Goal: Information Seeking & Learning: Learn about a topic

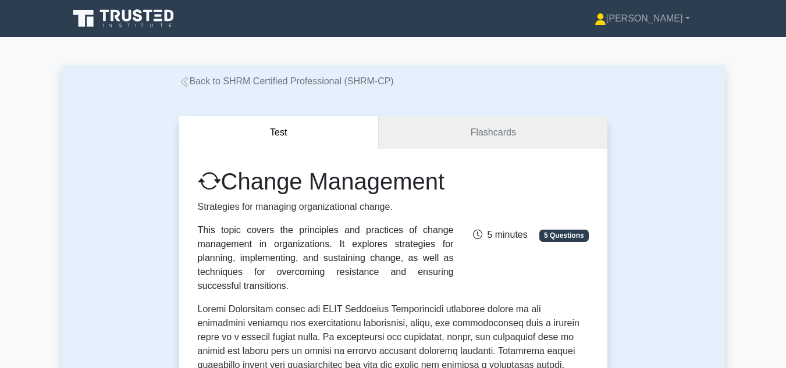
click at [182, 83] on icon at bounding box center [184, 82] width 10 height 10
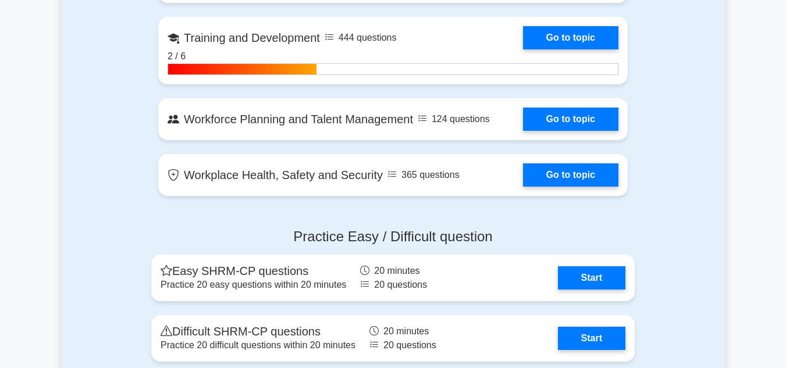
scroll to position [1512, 0]
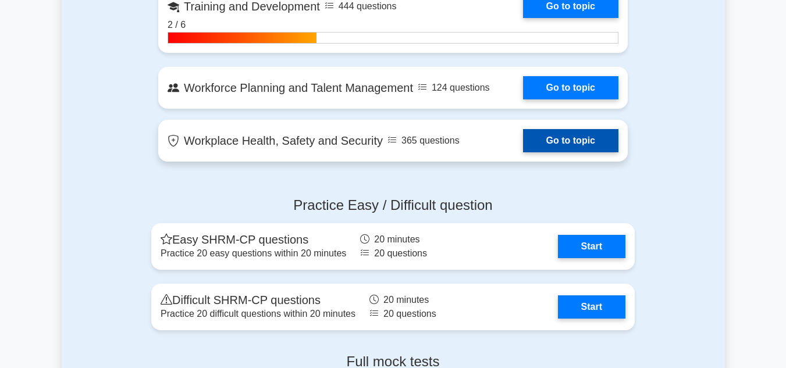
click at [523, 137] on link "Go to topic" at bounding box center [570, 140] width 95 height 23
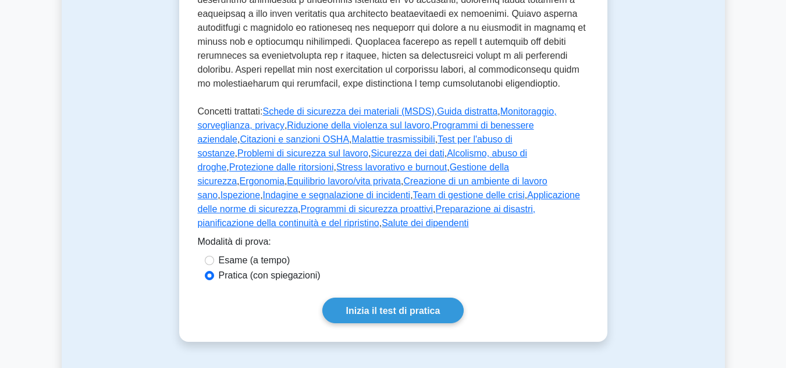
scroll to position [698, 0]
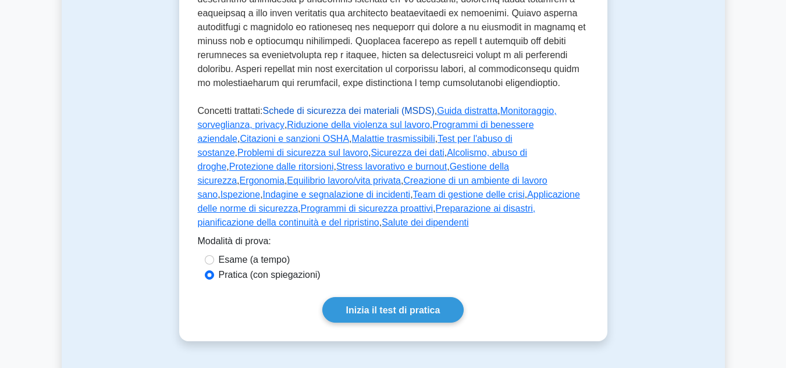
click at [306, 106] on font "Schede di sicurezza dei materiali (MSDS)" at bounding box center [349, 111] width 172 height 10
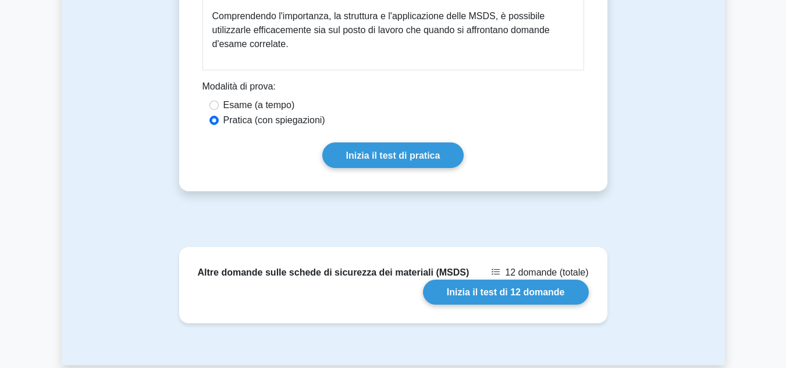
scroll to position [1396, 0]
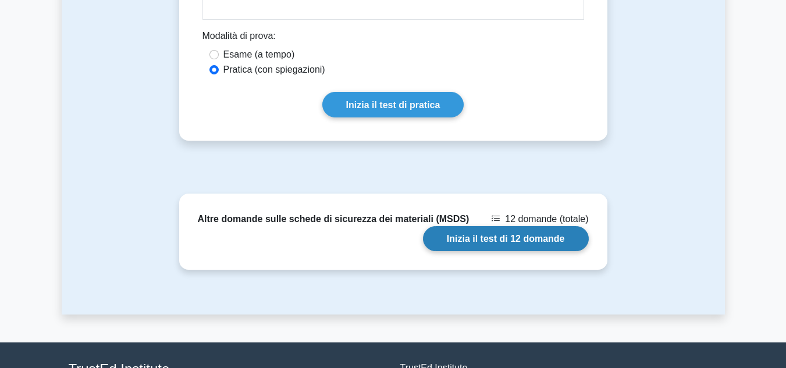
click at [505, 226] on link "Inizia il test di 12 domande" at bounding box center [506, 238] width 166 height 25
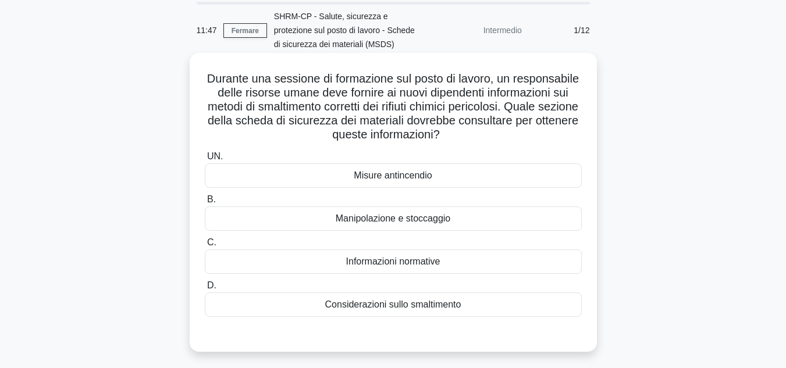
scroll to position [58, 0]
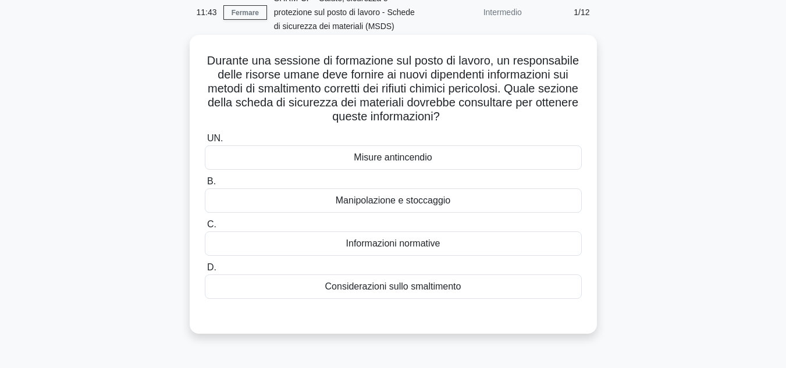
click at [436, 287] on font "Considerazioni sullo smaltimento" at bounding box center [393, 286] width 136 height 10
click at [205, 272] on input "D. Considerazioni sullo smaltimento" at bounding box center [205, 268] width 0 height 8
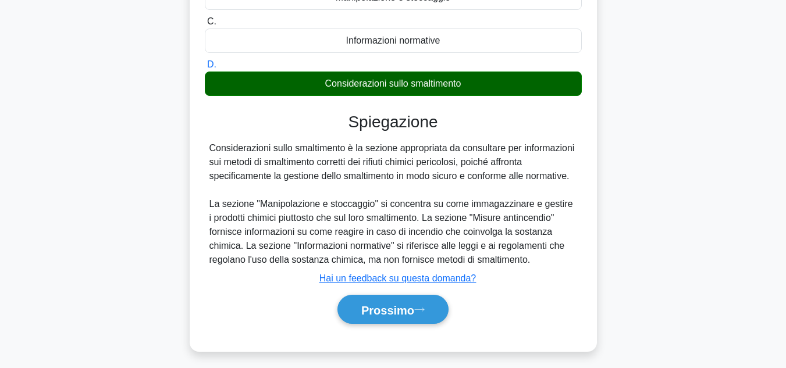
scroll to position [268, 0]
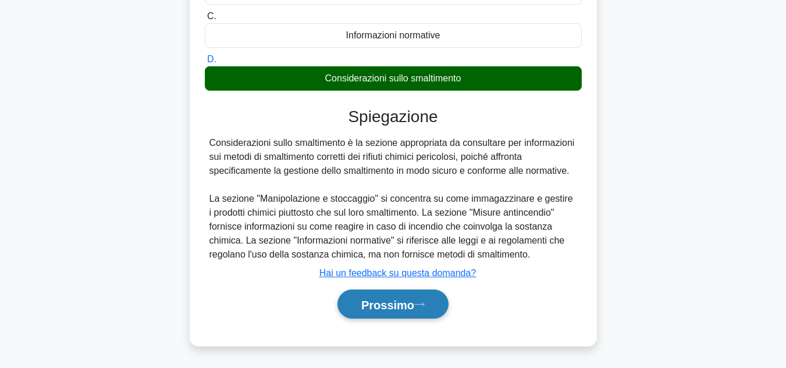
click at [425, 305] on icon at bounding box center [419, 304] width 10 height 6
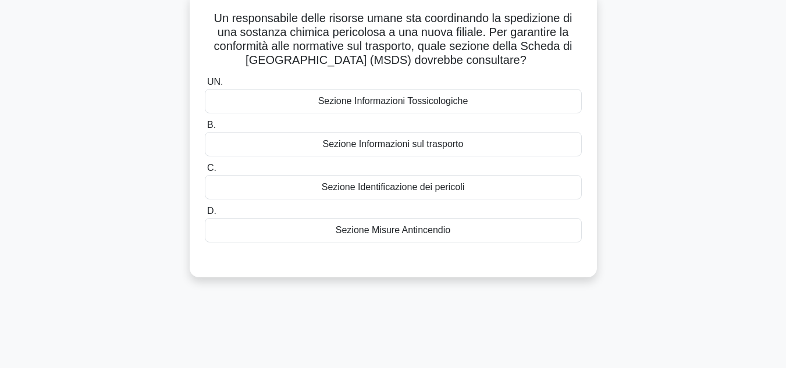
scroll to position [85, 0]
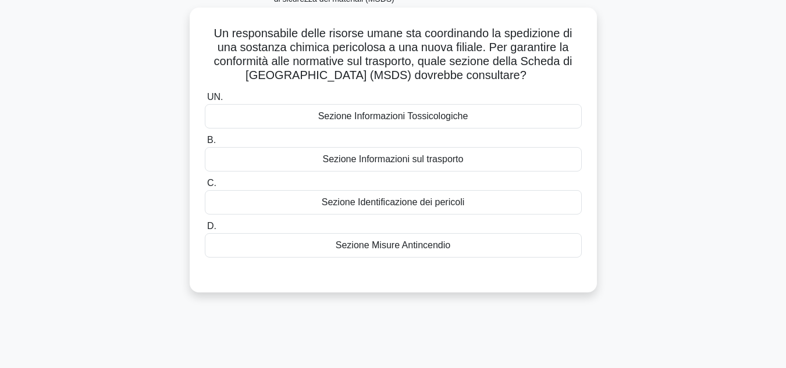
click at [424, 160] on font "Sezione Informazioni sul trasporto" at bounding box center [393, 159] width 141 height 10
click at [205, 144] on input "B. Sezione Informazioni sul trasporto" at bounding box center [205, 141] width 0 height 8
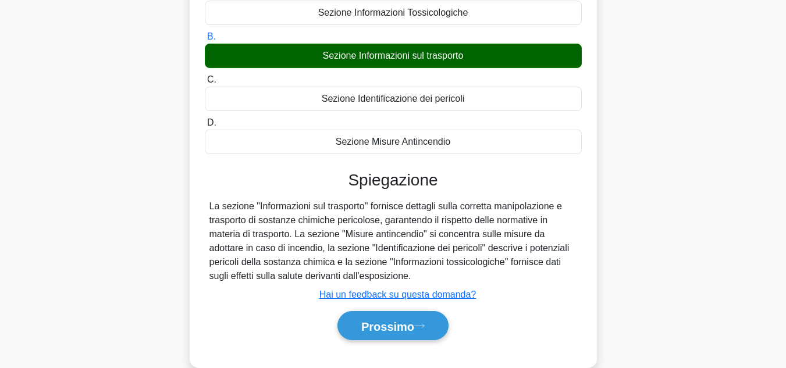
scroll to position [202, 0]
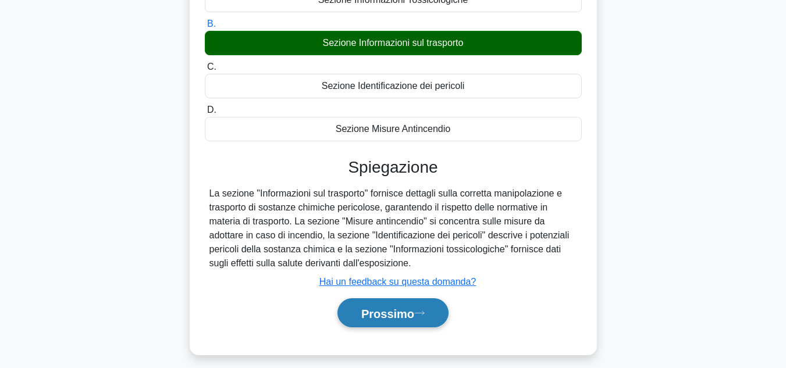
click at [388, 311] on font "Prossimo" at bounding box center [387, 313] width 53 height 13
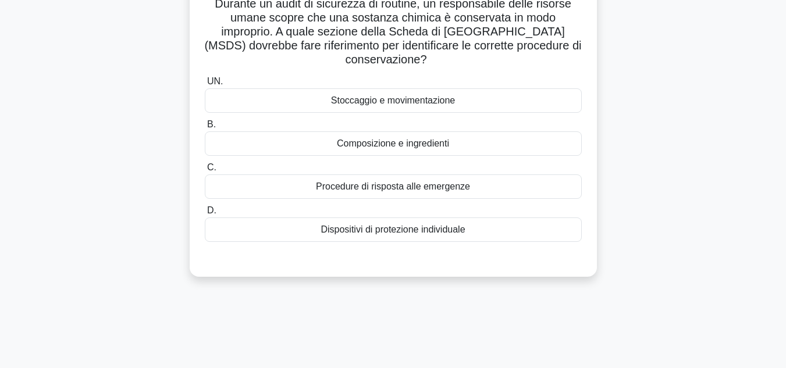
scroll to position [85, 0]
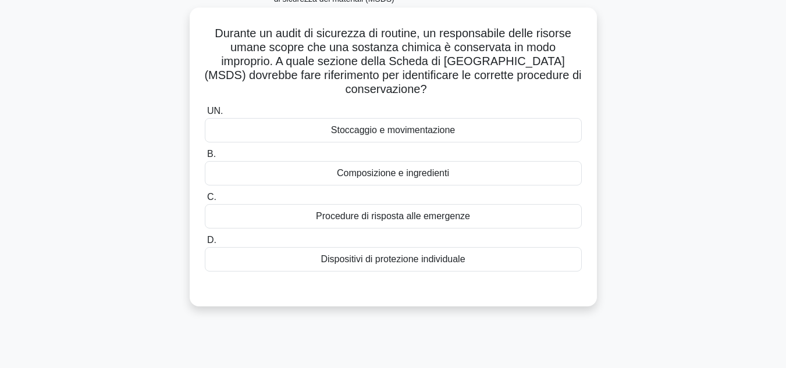
click at [361, 133] on font "Stoccaggio e movimentazione" at bounding box center [393, 130] width 124 height 10
click at [205, 115] on input "UN. Stoccaggio e movimentazione" at bounding box center [205, 112] width 0 height 8
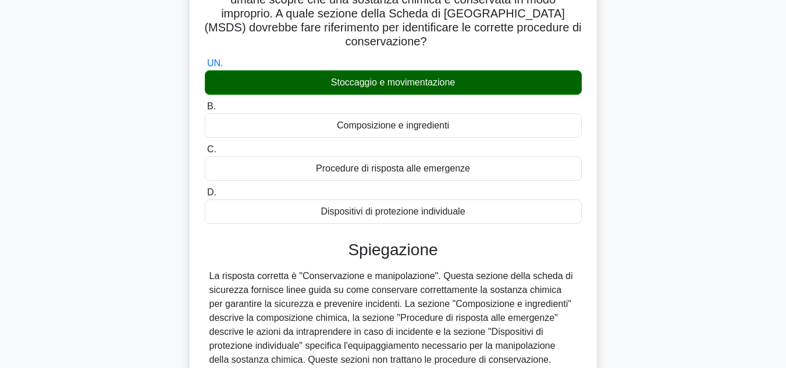
scroll to position [260, 0]
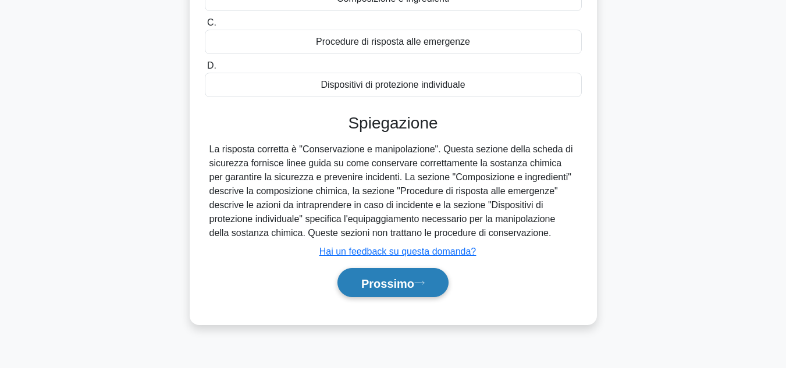
click at [402, 279] on font "Prossimo" at bounding box center [387, 283] width 53 height 13
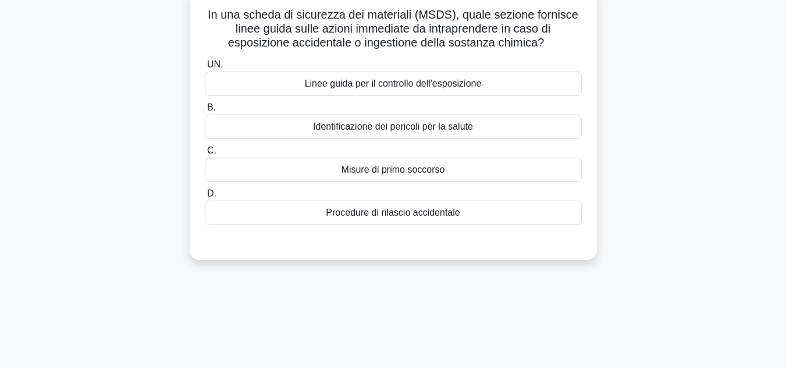
scroll to position [85, 0]
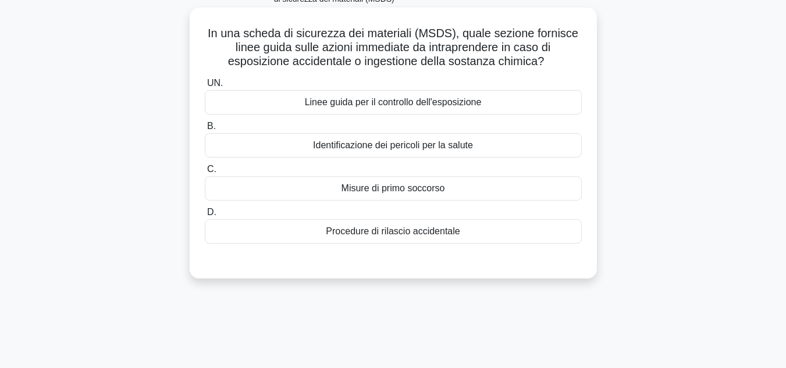
click at [434, 192] on font "Misure di primo soccorso" at bounding box center [393, 188] width 104 height 10
click at [205, 173] on input "C. Misure di primo soccorso" at bounding box center [205, 170] width 0 height 8
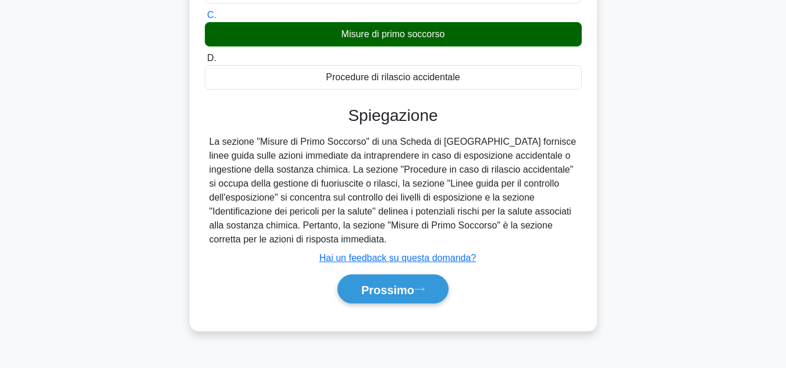
scroll to position [260, 0]
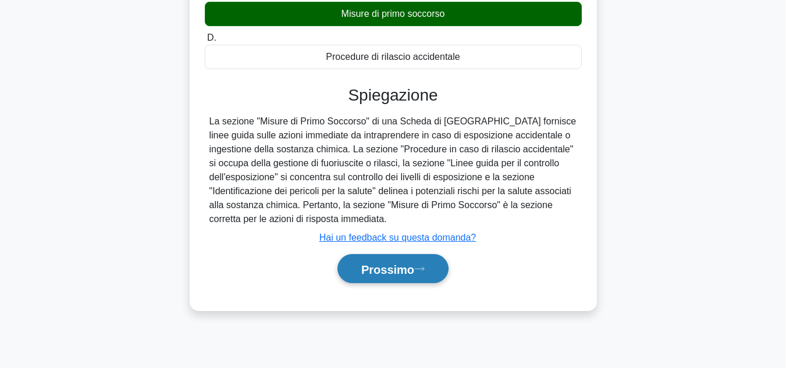
click at [413, 273] on font "Prossimo" at bounding box center [387, 269] width 53 height 13
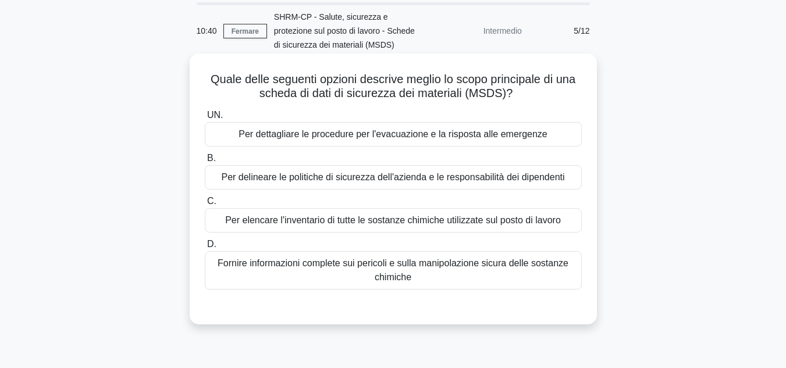
scroll to position [27, 0]
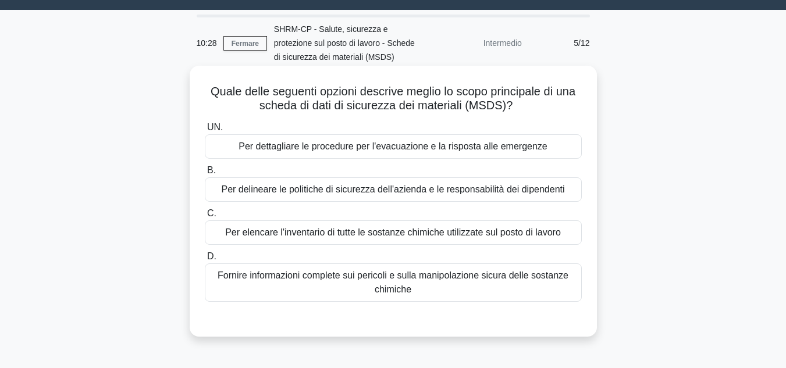
click at [512, 281] on font "Fornire informazioni complete sui pericoli e sulla manipolazione sicura delle s…" at bounding box center [393, 282] width 351 height 24
click at [205, 261] on input "D. Fornire informazioni complete sui pericoli e sulla manipolazione sicura dell…" at bounding box center [205, 257] width 0 height 8
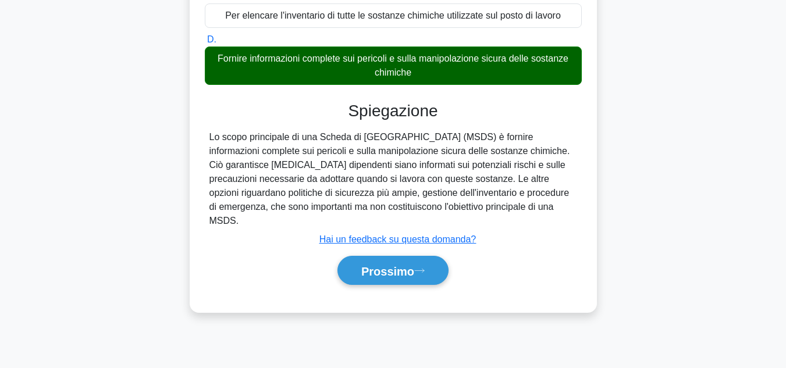
scroll to position [260, 0]
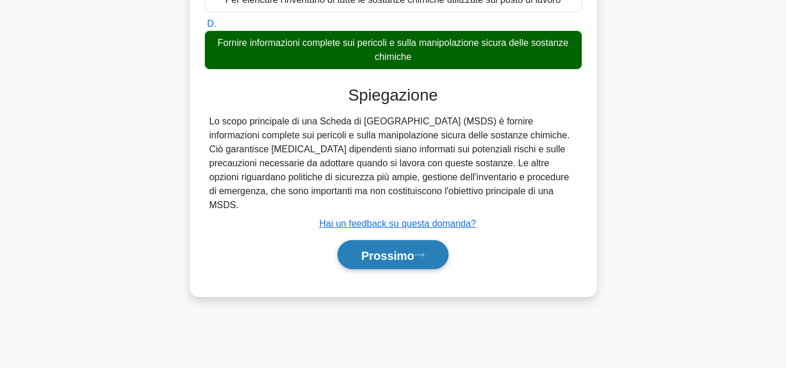
click at [423, 252] on icon at bounding box center [419, 255] width 10 height 6
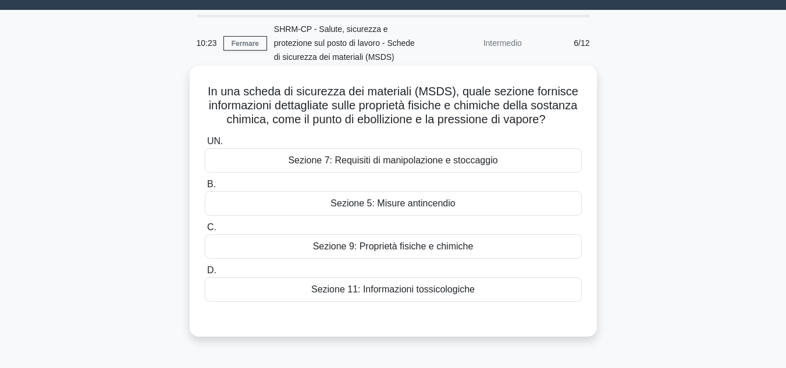
scroll to position [85, 0]
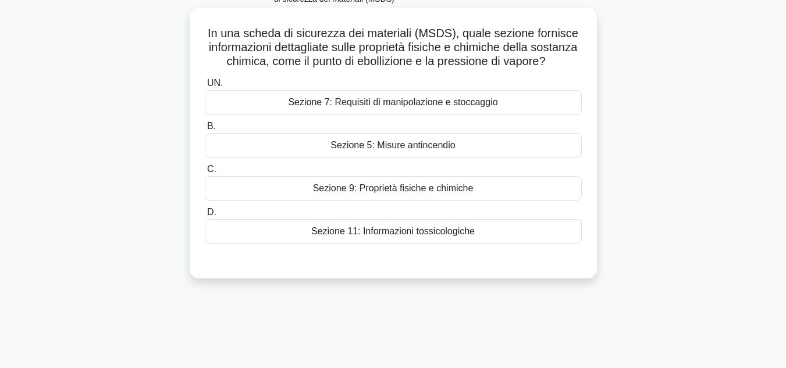
click at [508, 201] on div "Sezione 9: Proprietà fisiche e chimiche" at bounding box center [393, 188] width 377 height 24
click at [205, 173] on input "C. Sezione 9: Proprietà fisiche e chimiche" at bounding box center [205, 170] width 0 height 8
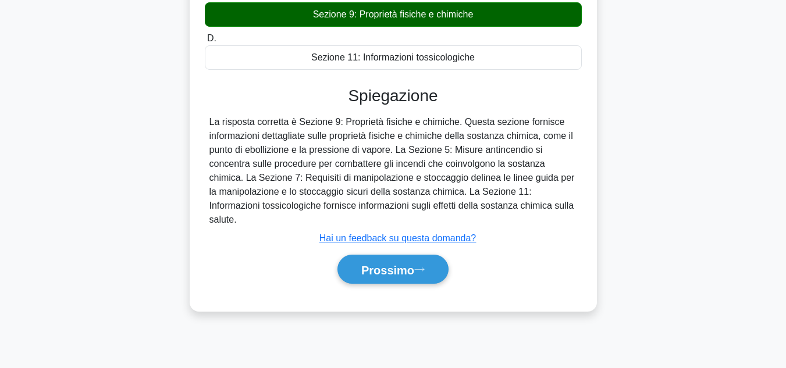
scroll to position [260, 0]
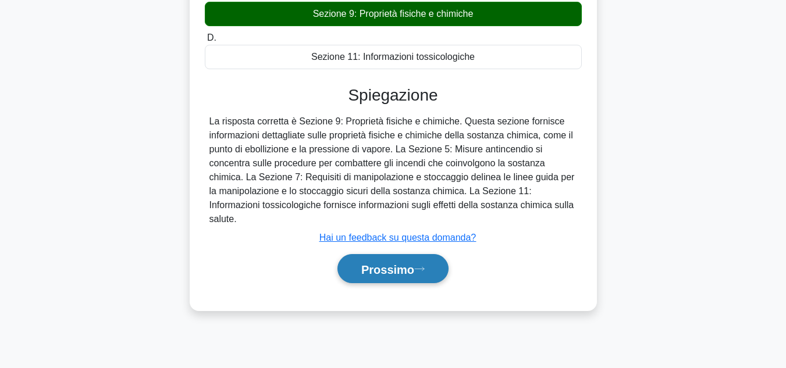
click at [408, 276] on font "Prossimo" at bounding box center [387, 269] width 53 height 13
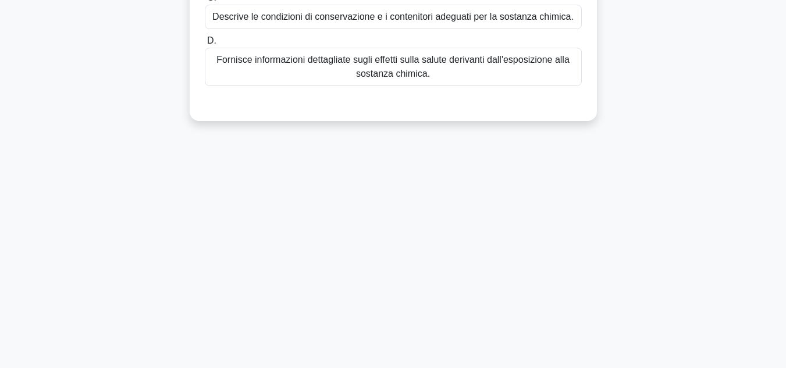
scroll to position [85, 0]
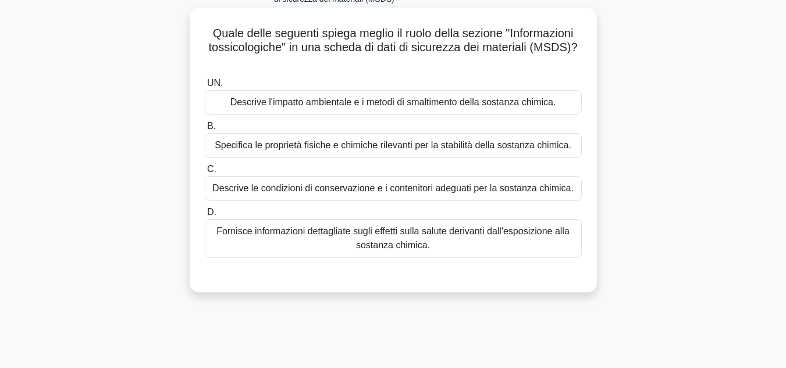
click at [508, 238] on font "Fornisce informazioni dettagliate sugli effetti sulla salute derivanti dall'esp…" at bounding box center [392, 238] width 353 height 24
click at [205, 216] on input "D. Fornisce informazioni dettagliate sugli effetti sulla salute derivanti dall'…" at bounding box center [205, 213] width 0 height 8
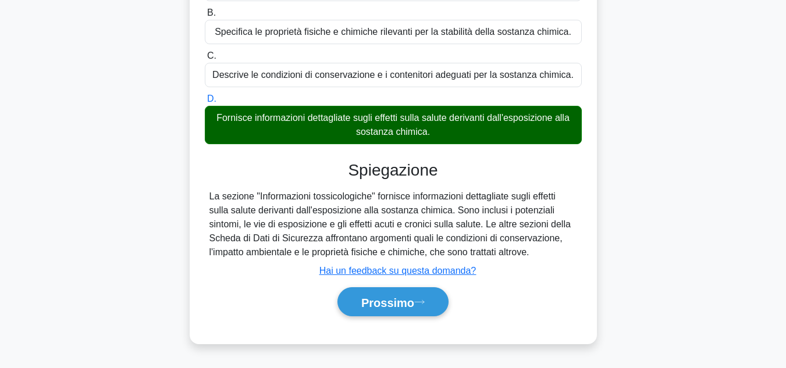
scroll to position [260, 0]
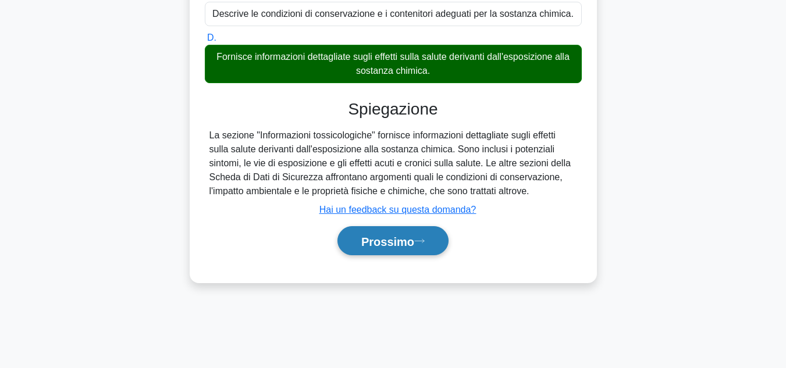
click at [422, 252] on button "Prossimo" at bounding box center [392, 241] width 111 height 30
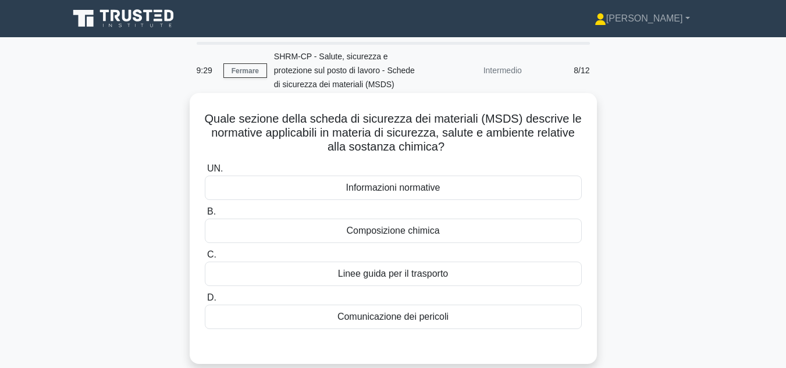
scroll to position [58, 0]
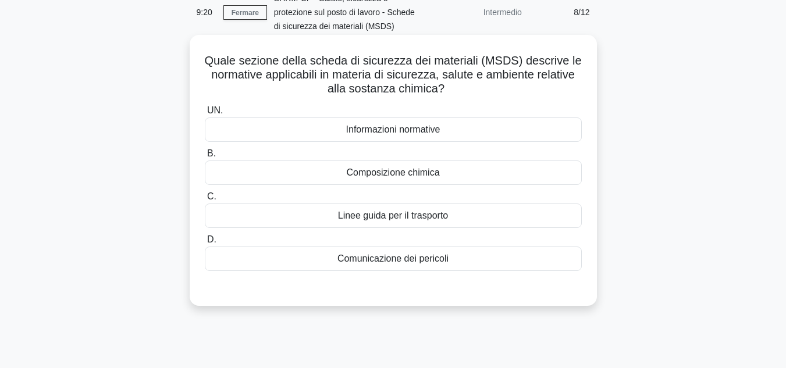
click at [405, 125] on font "Informazioni normative" at bounding box center [393, 129] width 94 height 10
click at [205, 115] on input "UN. Informazioni normative" at bounding box center [205, 111] width 0 height 8
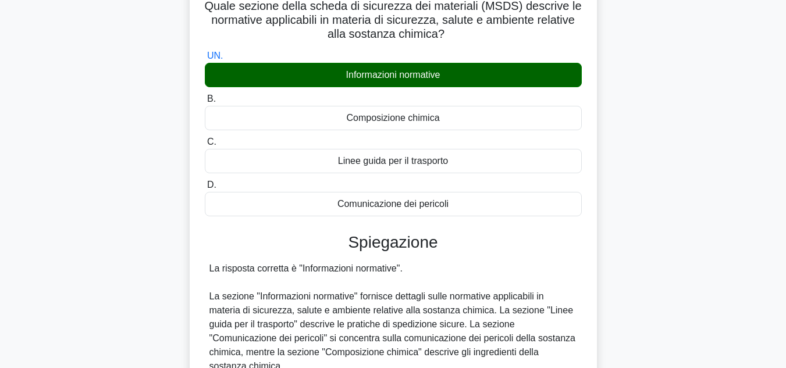
scroll to position [260, 0]
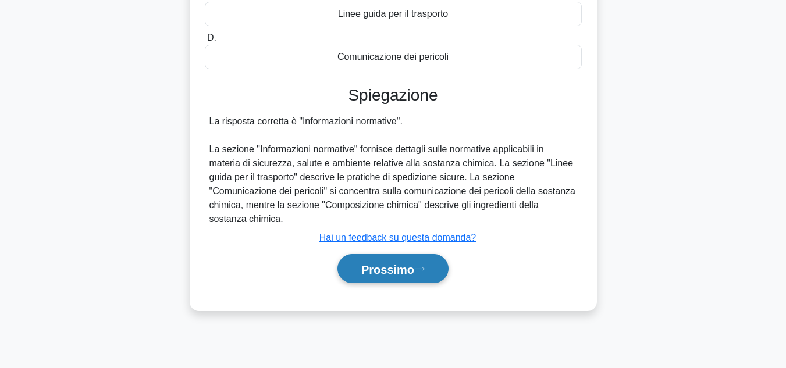
click at [414, 276] on font "Prossimo" at bounding box center [387, 269] width 53 height 13
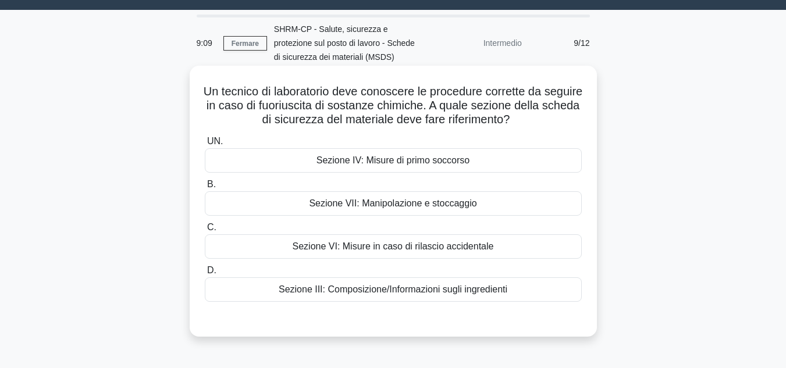
scroll to position [85, 0]
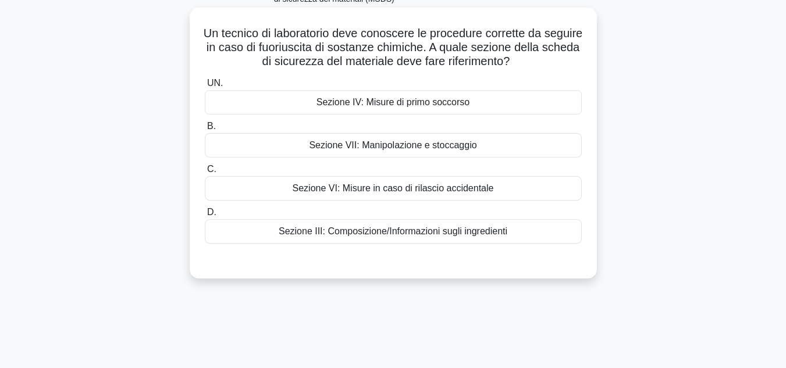
click at [516, 191] on div "Sezione VI: Misure in caso di rilascio accidentale" at bounding box center [393, 188] width 377 height 24
click at [205, 173] on input "C. Sezione VI: Misure in caso di rilascio accidentale" at bounding box center [205, 170] width 0 height 8
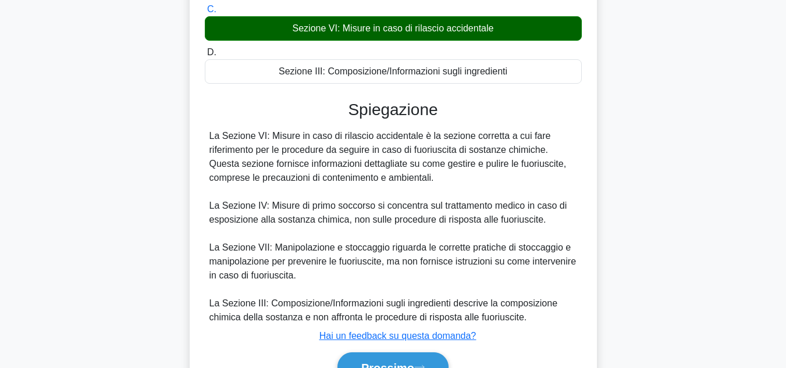
scroll to position [260, 0]
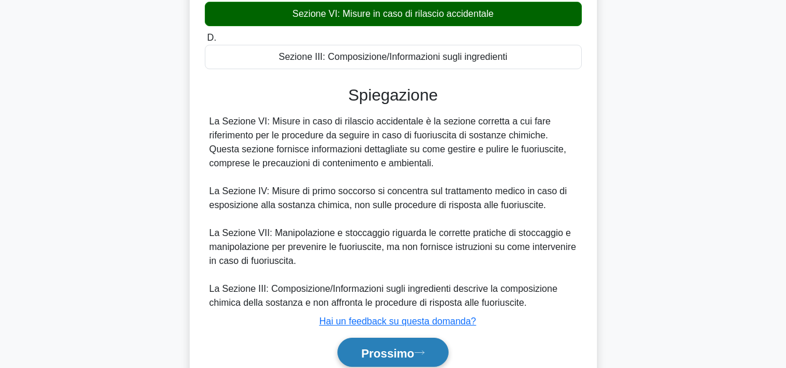
click at [422, 351] on icon at bounding box center [419, 353] width 10 height 6
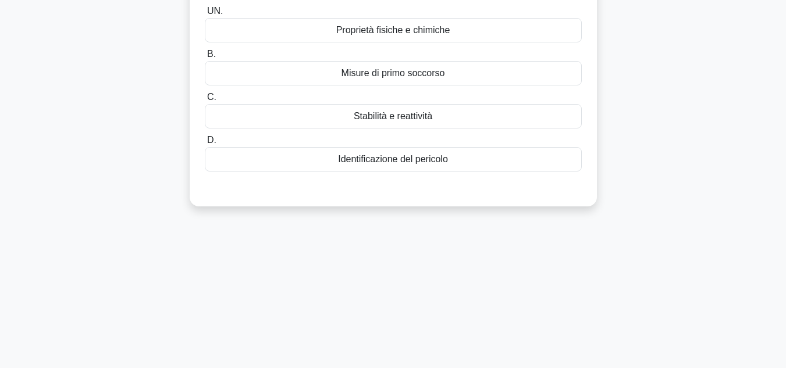
scroll to position [27, 0]
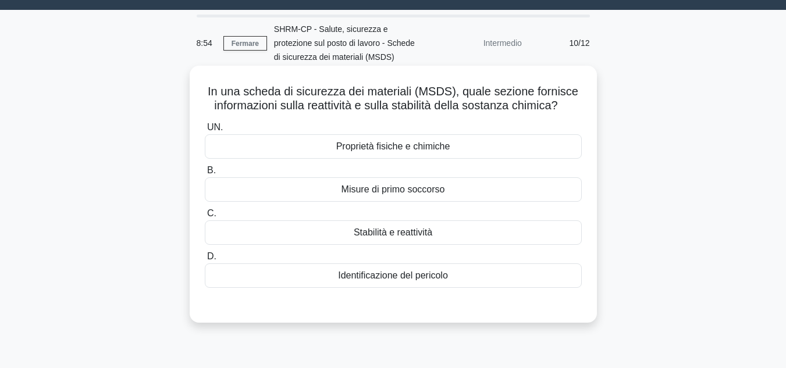
click at [522, 236] on div "Stabilità e reattività" at bounding box center [393, 232] width 377 height 24
click at [205, 218] on input "C. Stabilità e reattività" at bounding box center [205, 214] width 0 height 8
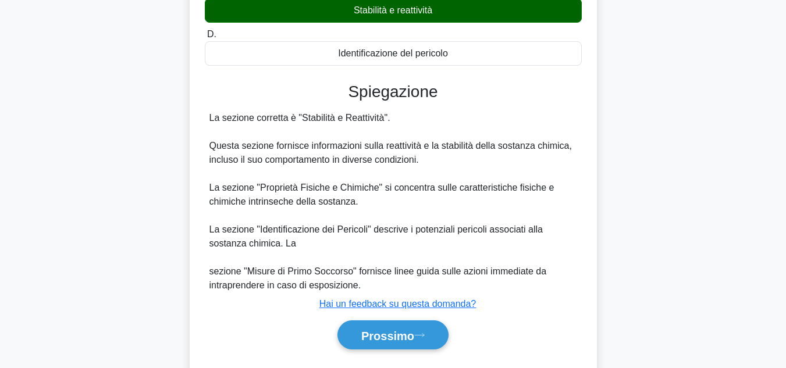
scroll to position [281, 0]
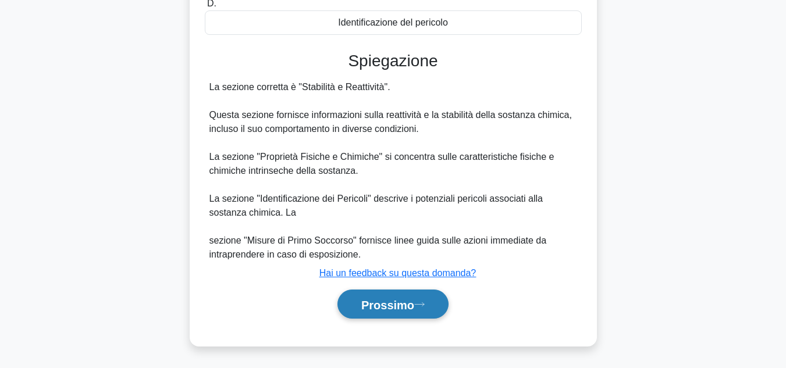
click at [405, 298] on font "Prossimo" at bounding box center [387, 304] width 53 height 13
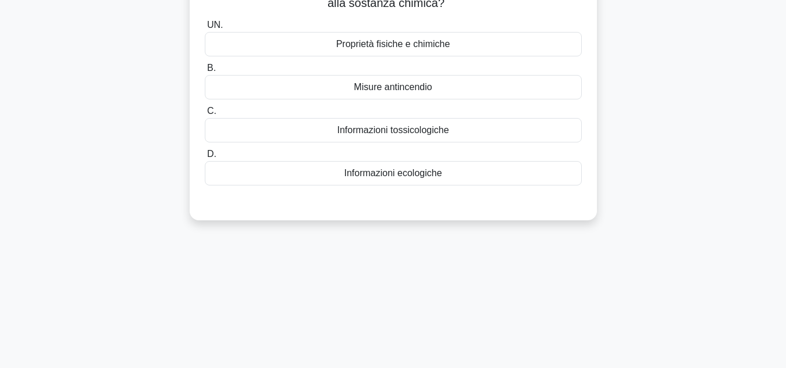
scroll to position [85, 0]
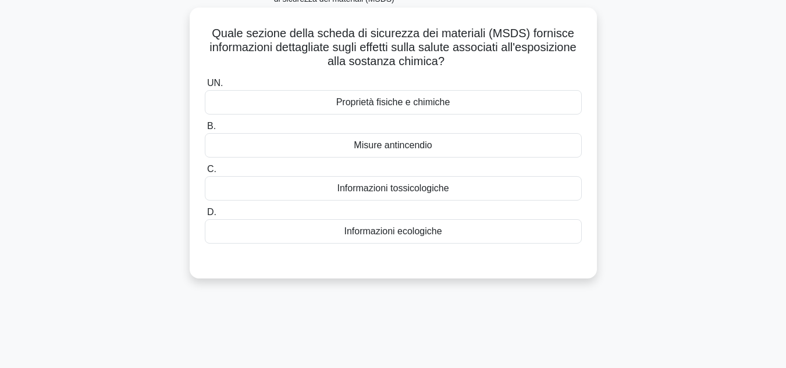
click at [509, 192] on div "Informazioni tossicologiche" at bounding box center [393, 188] width 377 height 24
click at [205, 173] on input "C. Informazioni tossicologiche" at bounding box center [205, 170] width 0 height 8
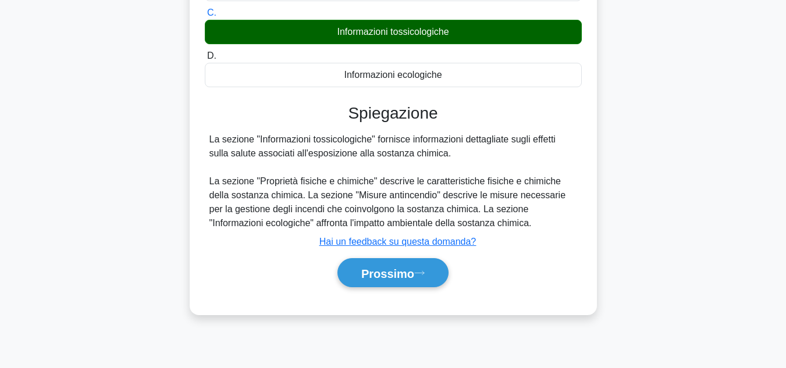
scroll to position [260, 0]
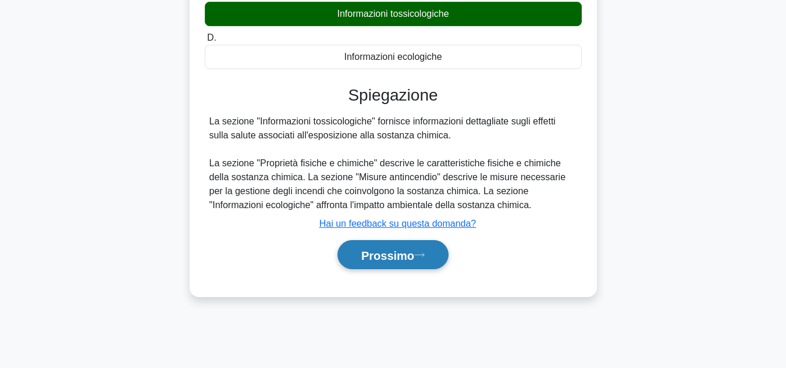
click at [403, 259] on font "Prossimo" at bounding box center [387, 255] width 53 height 13
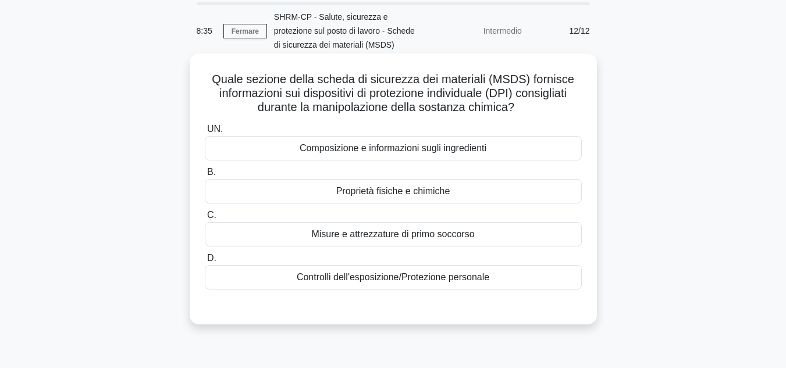
scroll to position [58, 0]
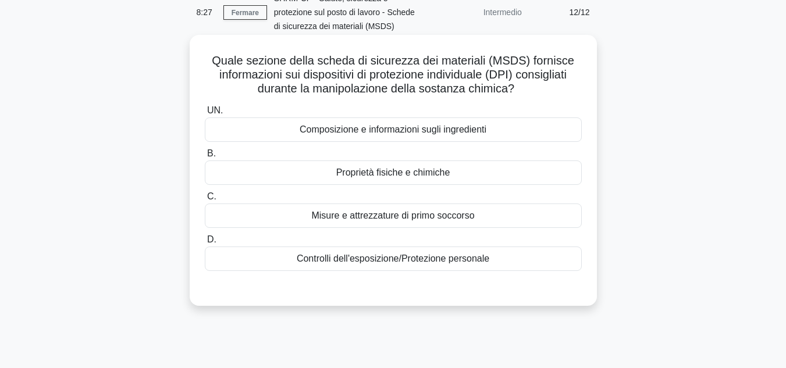
click at [507, 257] on div "Controlli dell'esposizione/Protezione personale" at bounding box center [393, 259] width 377 height 24
click at [205, 244] on input "D. Controlli dell'esposizione/Protezione personale" at bounding box center [205, 240] width 0 height 8
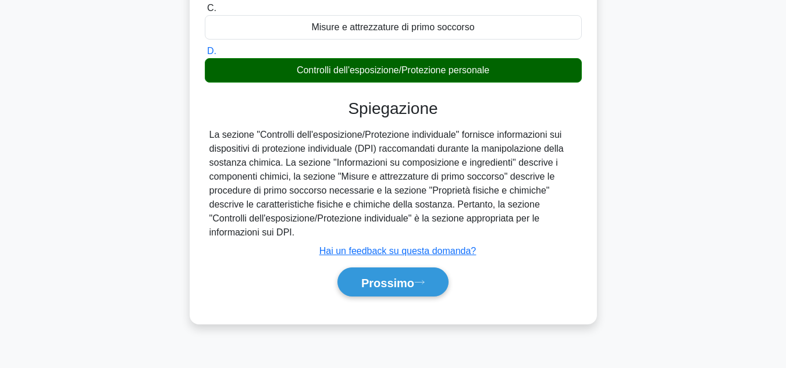
scroll to position [260, 0]
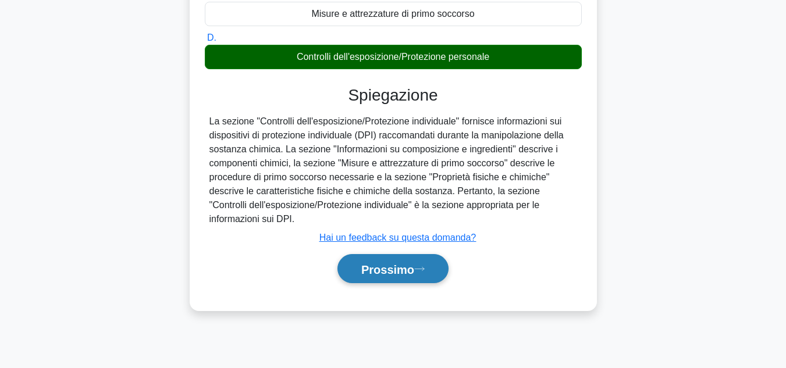
click at [430, 270] on button "Prossimo" at bounding box center [392, 269] width 111 height 30
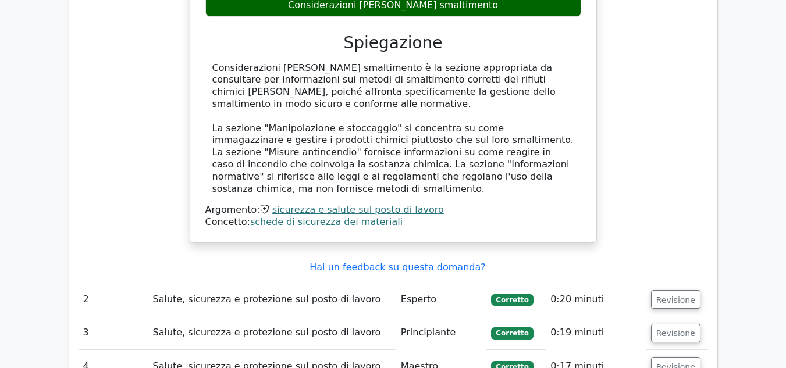
scroll to position [989, 0]
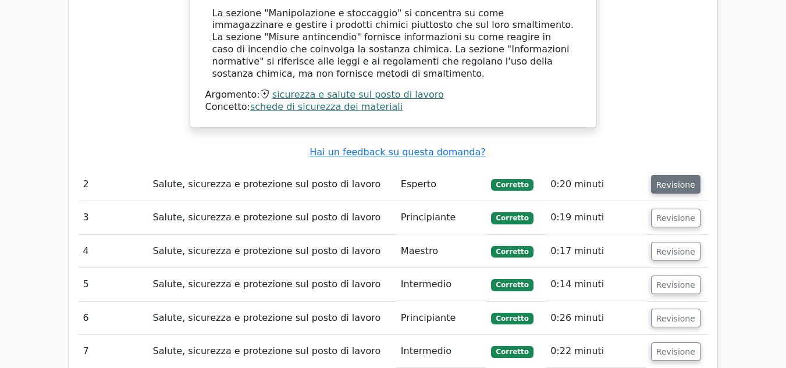
click at [678, 180] on font "Revisione" at bounding box center [675, 184] width 39 height 9
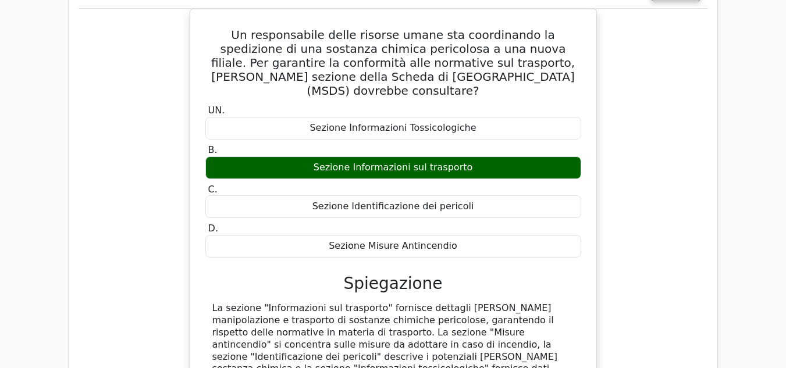
scroll to position [1338, 0]
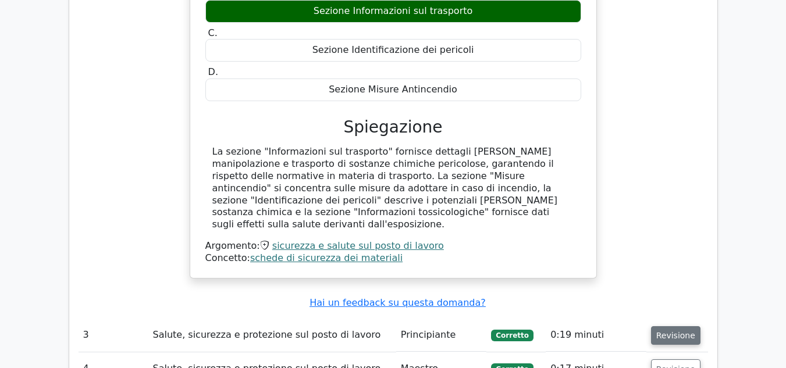
click at [659, 331] on font "Revisione" at bounding box center [675, 335] width 39 height 9
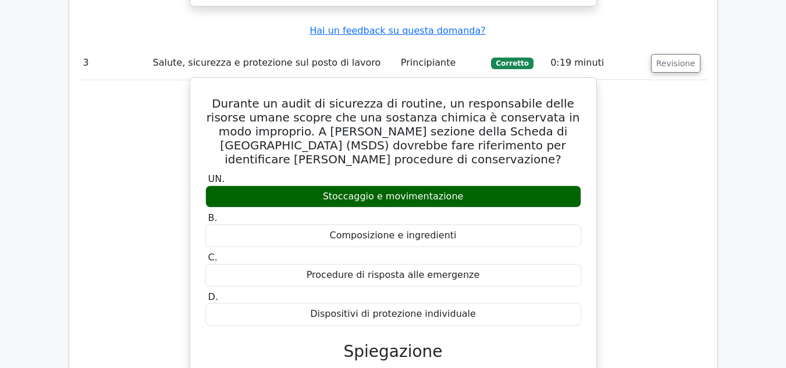
scroll to position [1628, 0]
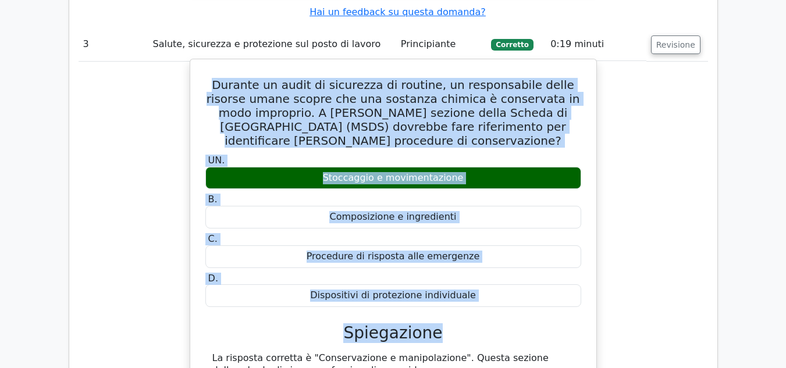
drag, startPoint x: 213, startPoint y: 28, endPoint x: 511, endPoint y: 238, distance: 363.9
click at [455, 259] on div "Durante un audit di sicurezza di routine, un responsabile delle risorse umane s…" at bounding box center [393, 284] width 397 height 440
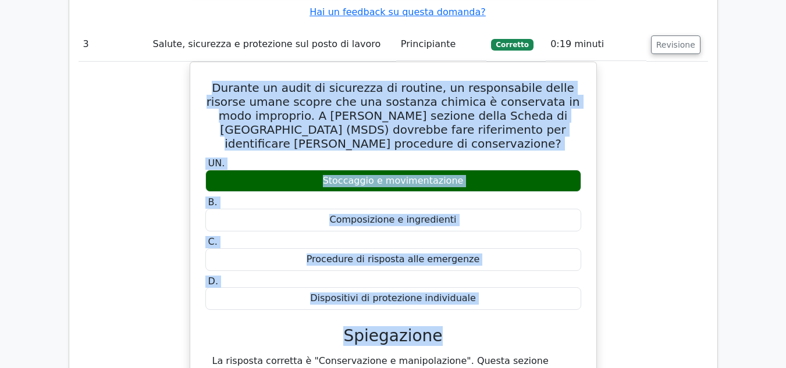
click at [600, 215] on div "Durante un audit di sicurezza di routine, un responsabile delle risorse umane s…" at bounding box center [393, 294] width 629 height 465
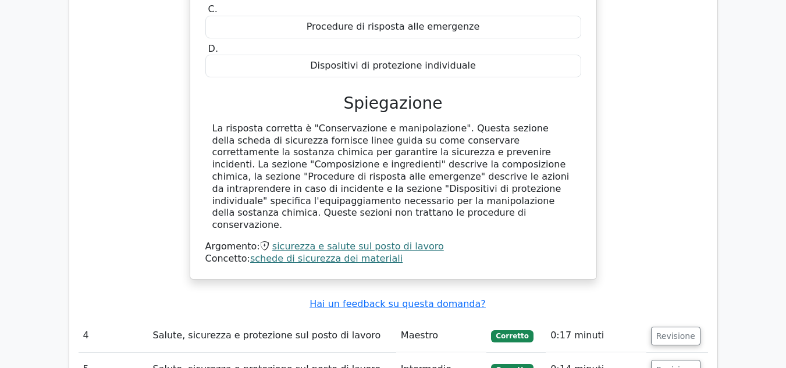
scroll to position [1977, 0]
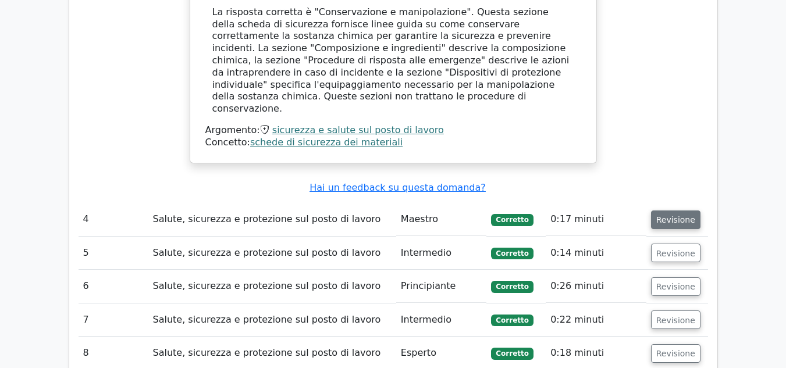
click at [671, 215] on font "Revisione" at bounding box center [675, 219] width 39 height 9
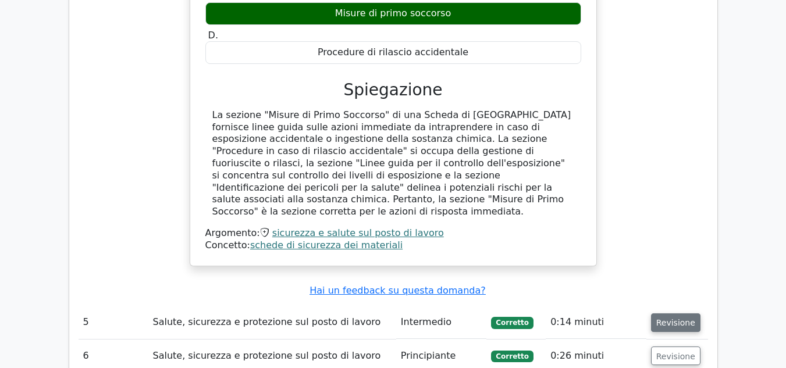
click at [668, 318] on font "Revisione" at bounding box center [675, 322] width 39 height 9
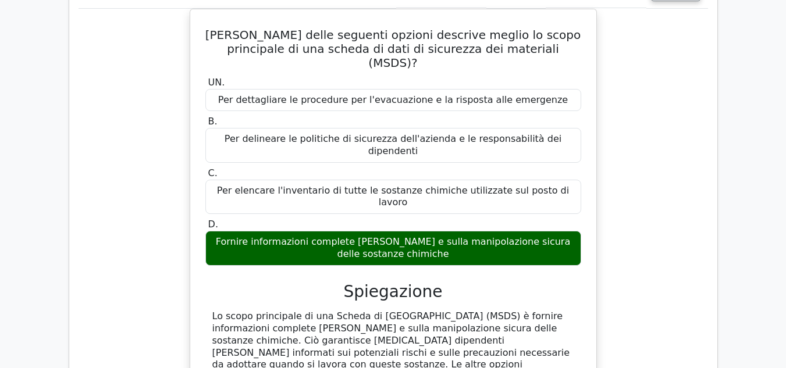
scroll to position [2733, 0]
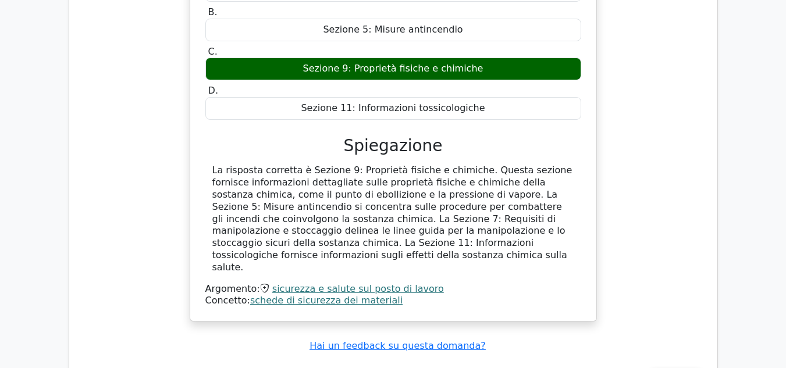
scroll to position [3373, 0]
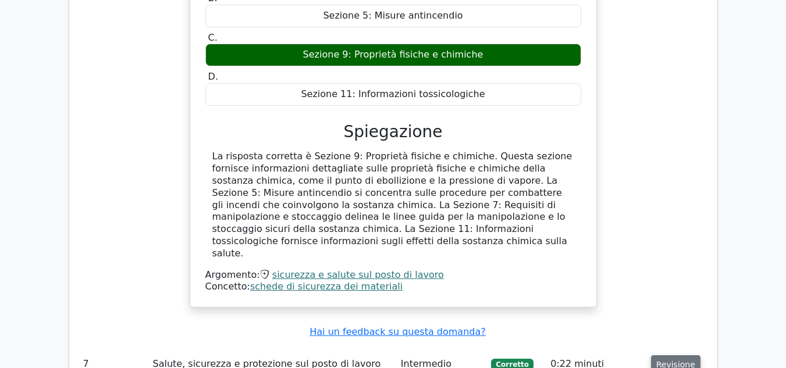
click at [676, 359] on font "Revisione" at bounding box center [675, 363] width 39 height 9
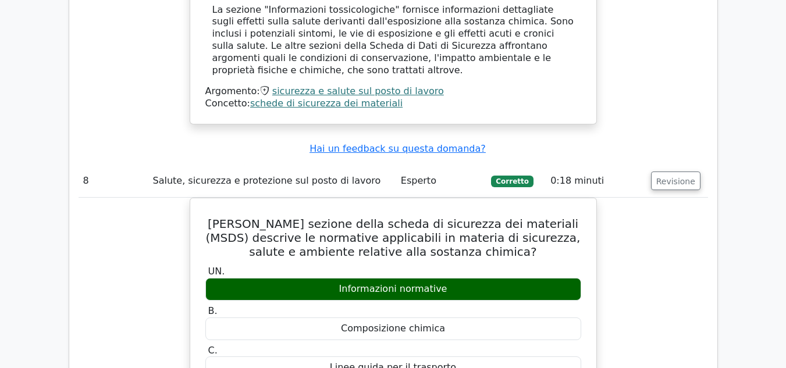
scroll to position [4187, 0]
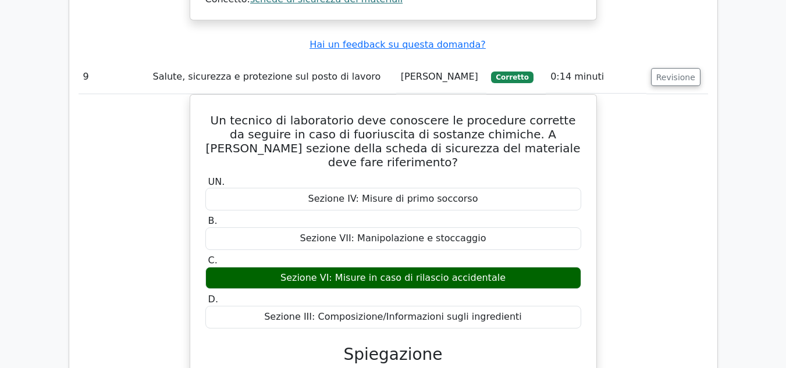
scroll to position [4885, 0]
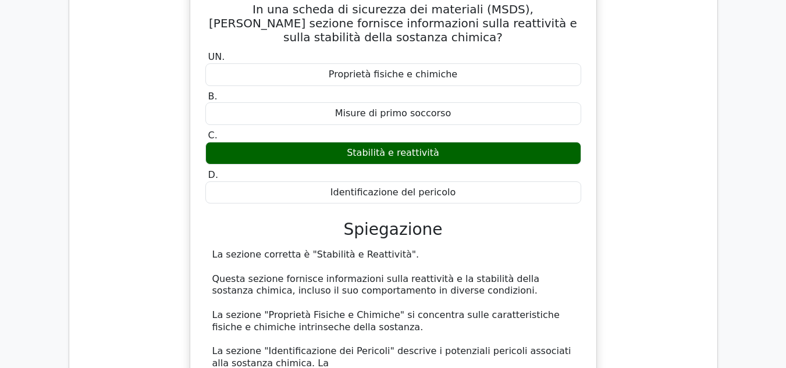
scroll to position [5409, 0]
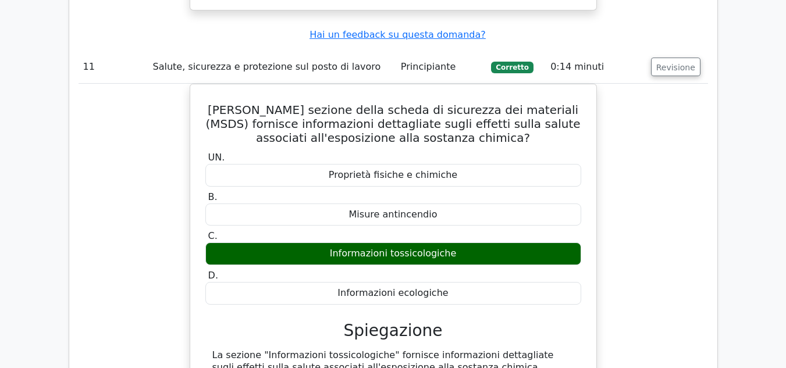
scroll to position [5874, 0]
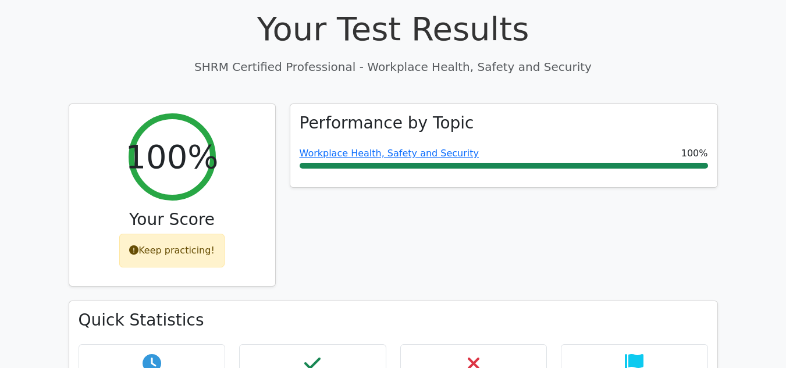
scroll to position [116, 0]
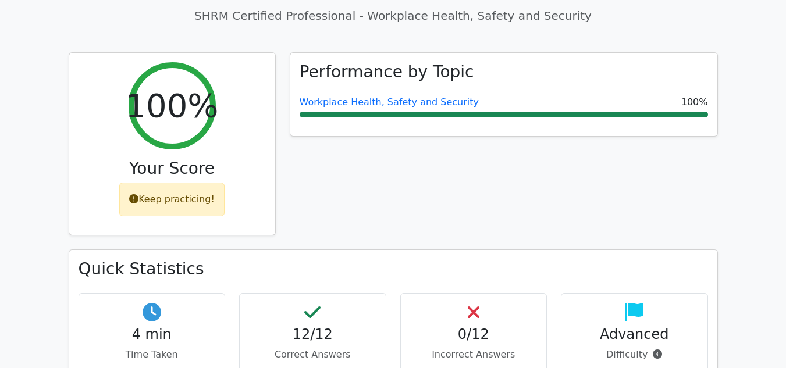
click at [549, 174] on div "Performance by Topic Workplace Health, Safety and Security 100%" at bounding box center [504, 151] width 442 height 198
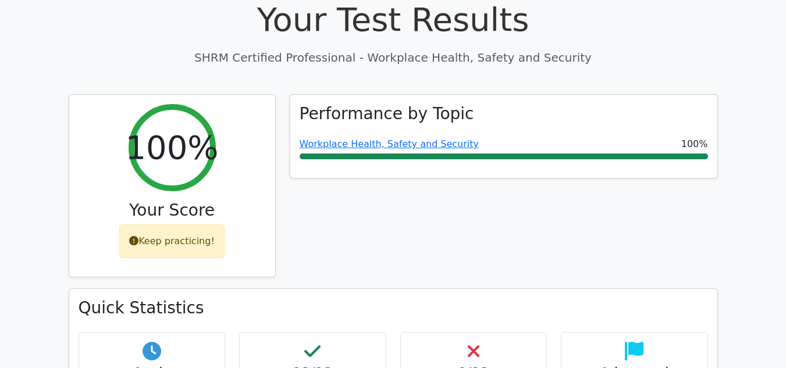
scroll to position [0, 0]
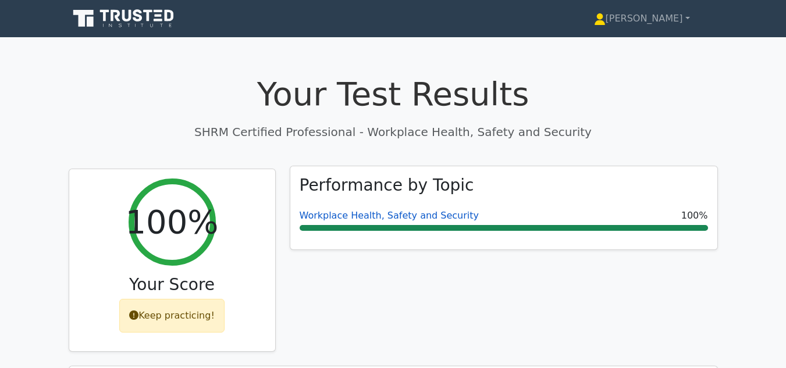
click at [362, 214] on link "Workplace Health, Safety and Security" at bounding box center [390, 215] width 180 height 11
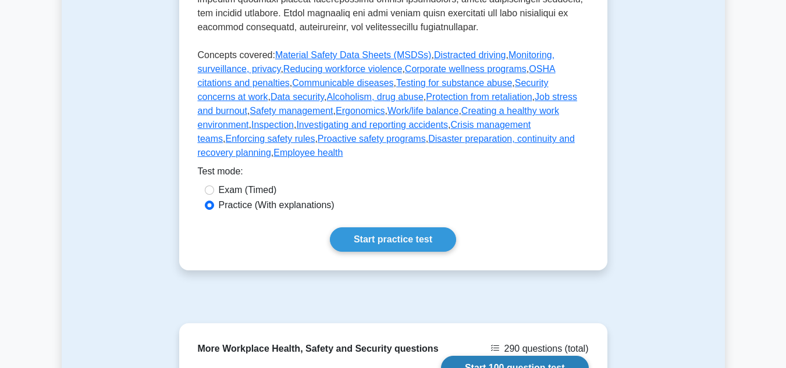
scroll to position [616, 0]
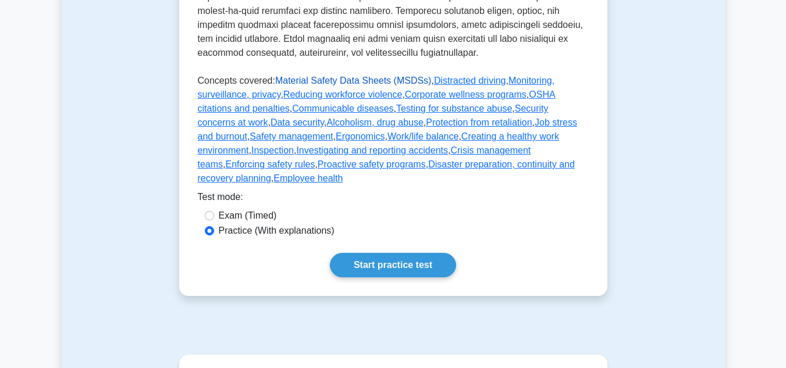
click at [313, 76] on link "Material Safety Data Sheets (MSDSs)" at bounding box center [353, 81] width 156 height 10
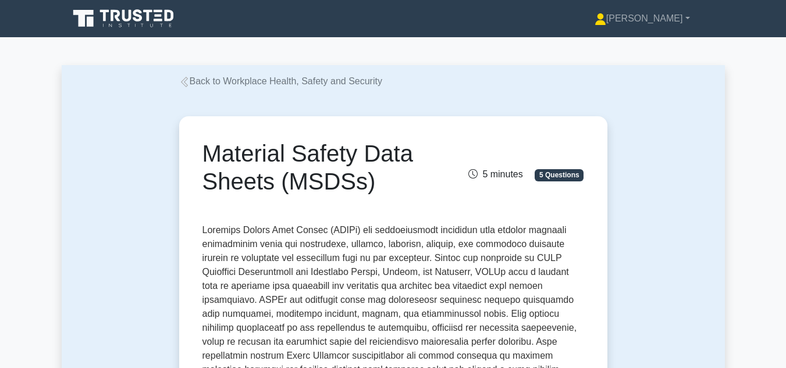
click at [208, 83] on link "Back to Workplace Health, Safety and Security" at bounding box center [280, 81] width 203 height 10
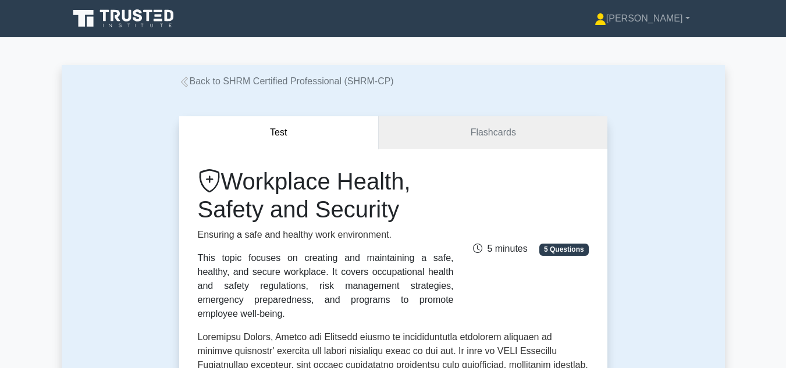
click at [193, 80] on link "Back to SHRM Certified Professional (SHRM-CP)" at bounding box center [286, 81] width 215 height 10
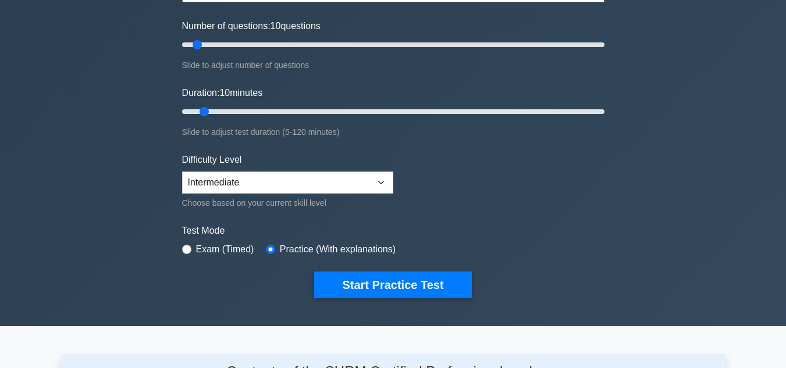
scroll to position [174, 0]
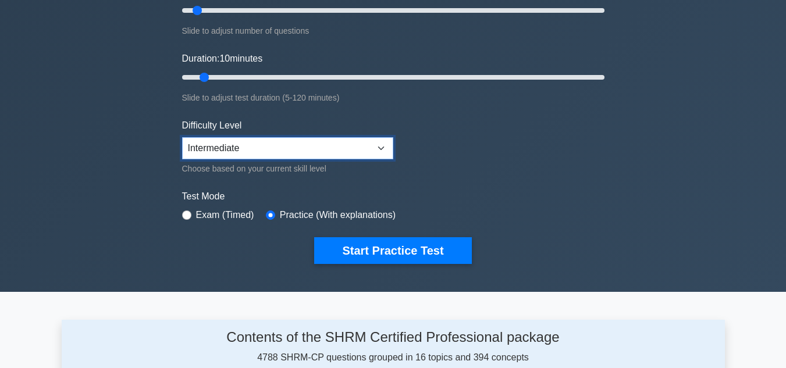
click at [341, 146] on select "Beginner Intermediate Expert" at bounding box center [287, 148] width 211 height 22
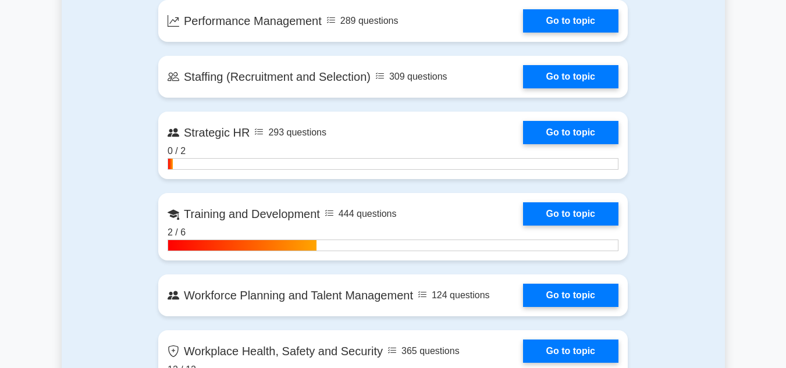
scroll to position [1396, 0]
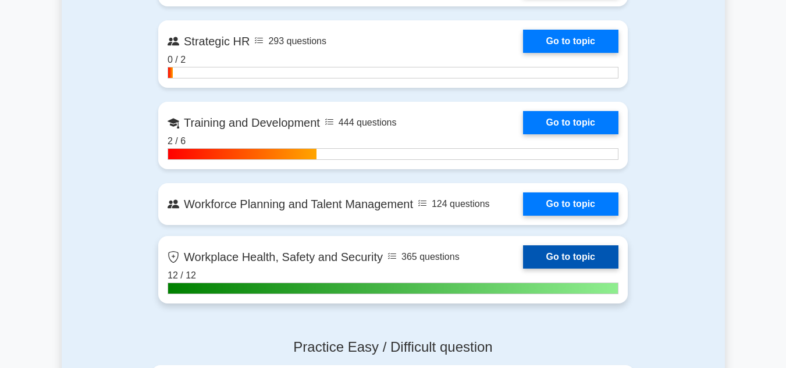
click at [523, 259] on link "Go to topic" at bounding box center [570, 256] width 95 height 23
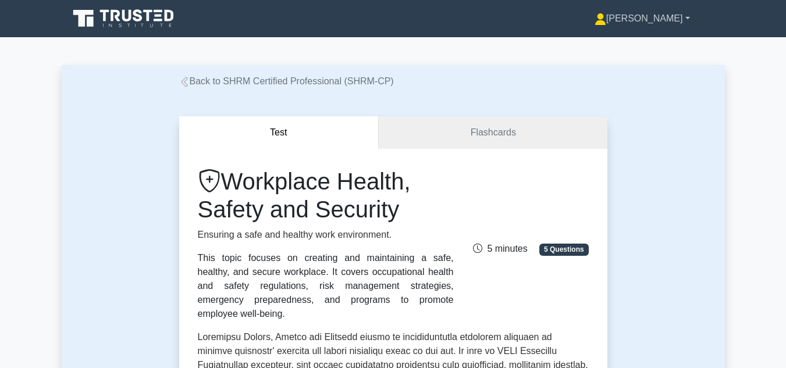
click at [668, 19] on link "[PERSON_NAME]" at bounding box center [641, 18] width 151 height 23
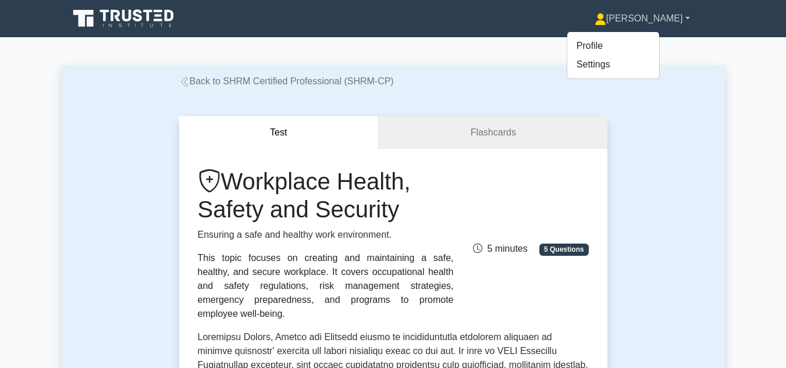
click at [668, 19] on link "[PERSON_NAME]" at bounding box center [641, 18] width 151 height 23
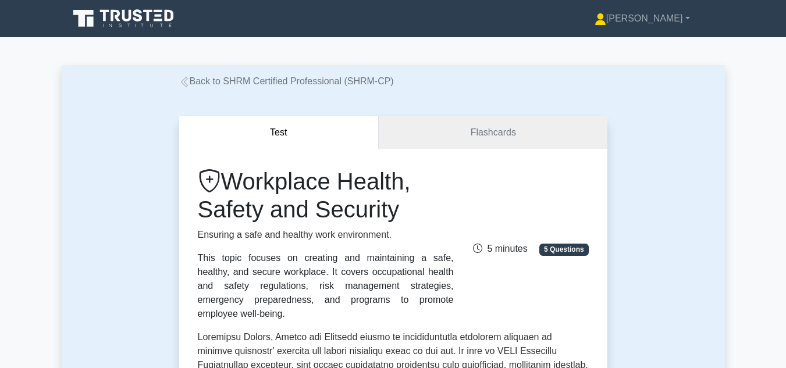
click at [201, 77] on link "Back to SHRM Certified Professional (SHRM-CP)" at bounding box center [286, 81] width 215 height 10
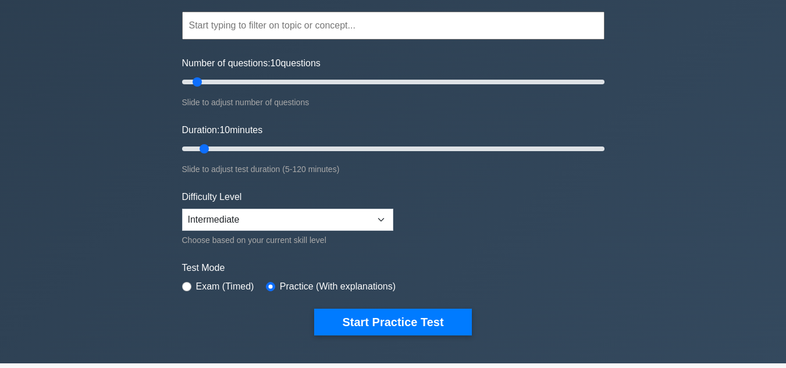
scroll to position [116, 0]
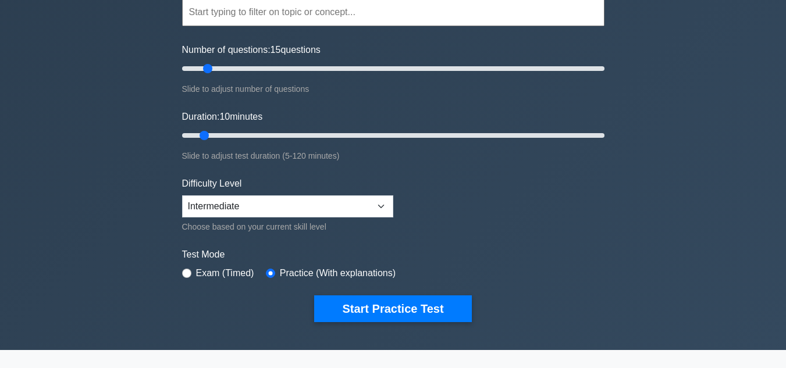
type input "10"
click at [199, 68] on input "Number of questions: 10 questions" at bounding box center [393, 69] width 422 height 14
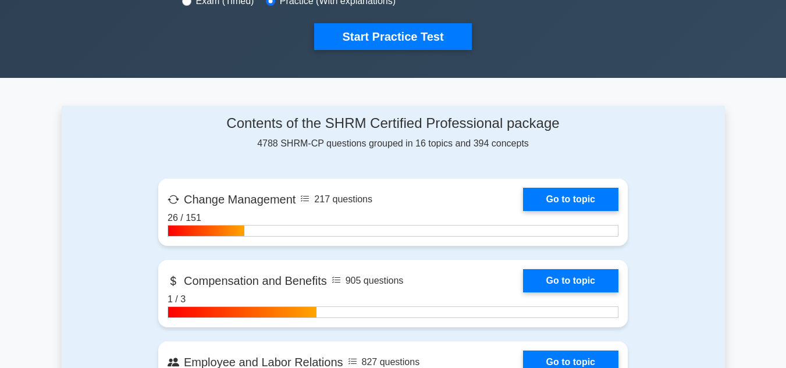
scroll to position [407, 0]
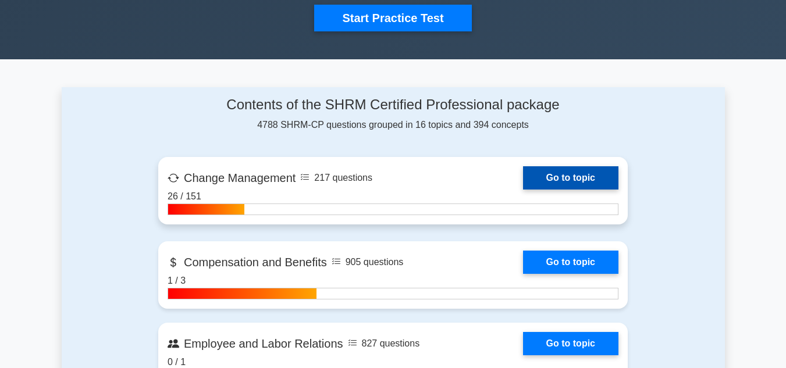
click at [523, 184] on link "Go to topic" at bounding box center [570, 177] width 95 height 23
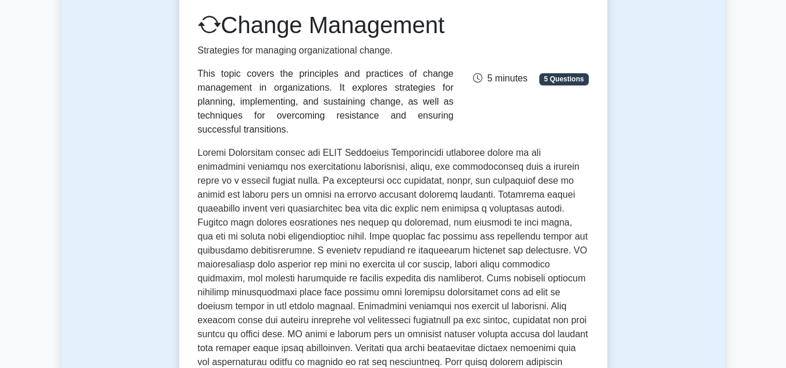
scroll to position [95, 0]
